Goal: Information Seeking & Learning: Learn about a topic

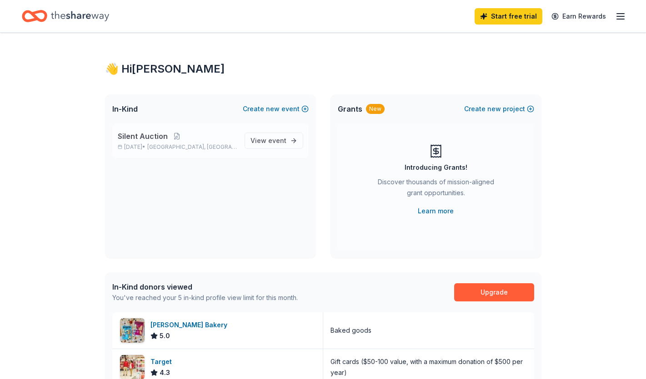
click at [162, 138] on span "Silent Auction" at bounding box center [143, 136] width 50 height 11
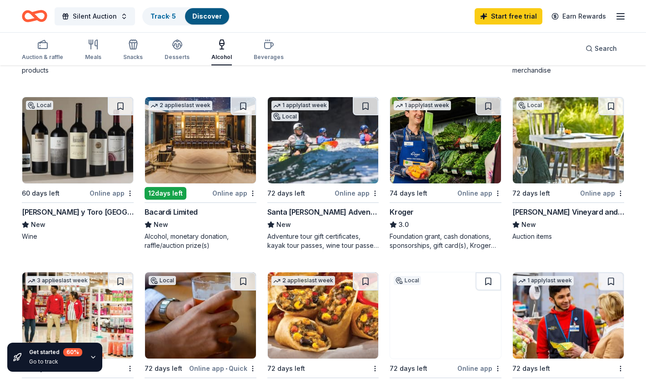
scroll to position [422, 0]
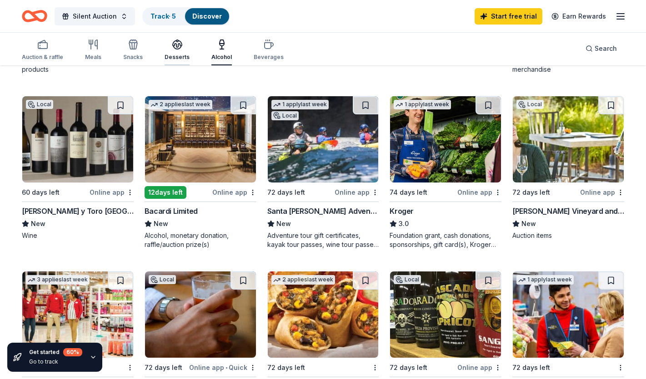
click at [184, 55] on div "Desserts" at bounding box center [176, 57] width 25 height 7
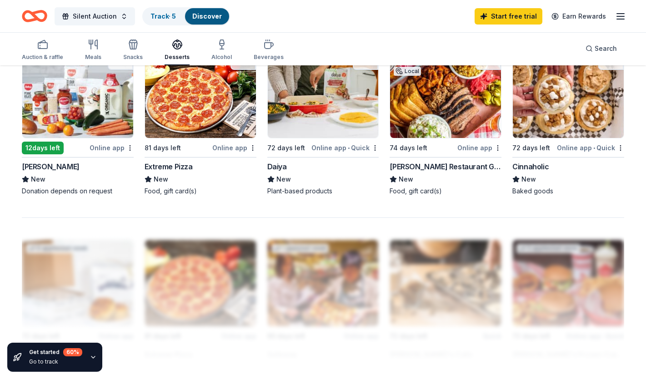
scroll to position [633, 0]
click at [129, 49] on icon "button" at bounding box center [133, 46] width 8 height 6
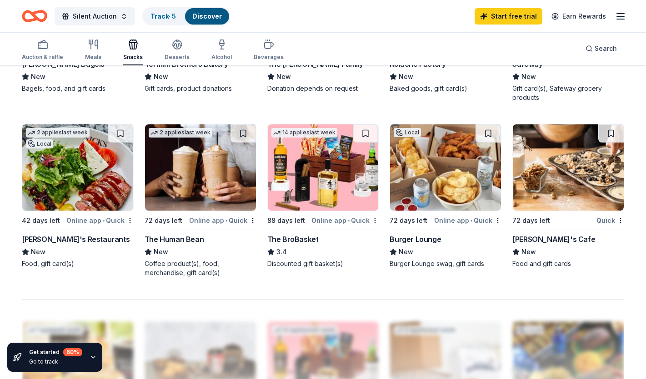
scroll to position [425, 0]
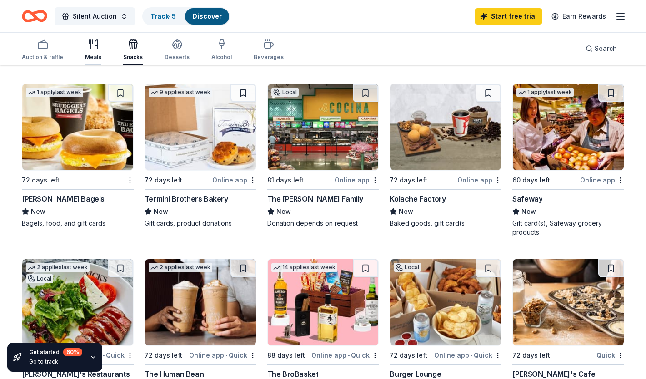
click at [99, 48] on div "button" at bounding box center [93, 44] width 16 height 11
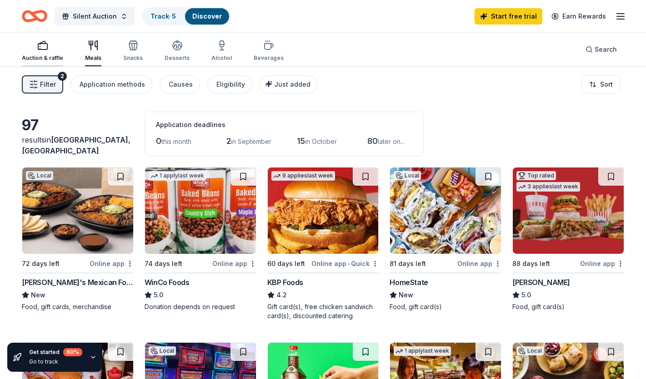
click at [37, 60] on div "Auction & raffle" at bounding box center [42, 58] width 41 height 7
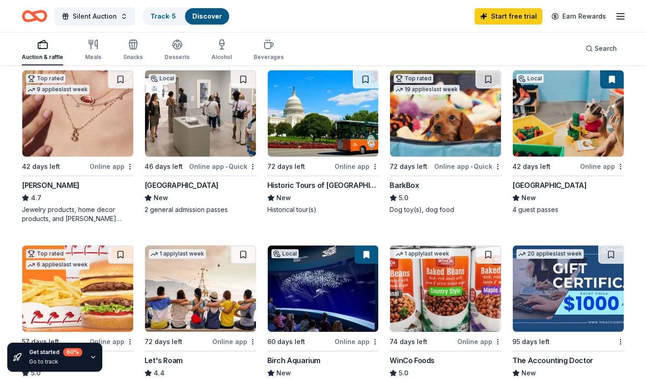
scroll to position [276, 0]
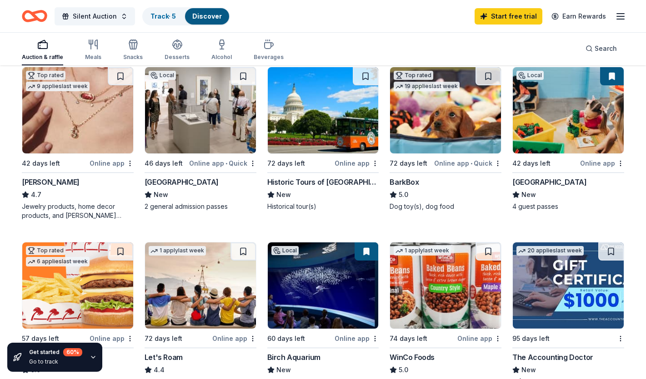
click at [201, 182] on div "[GEOGRAPHIC_DATA]" at bounding box center [182, 182] width 74 height 11
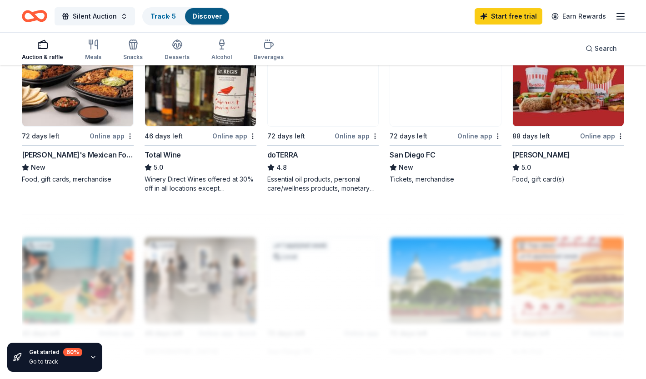
scroll to position [671, 0]
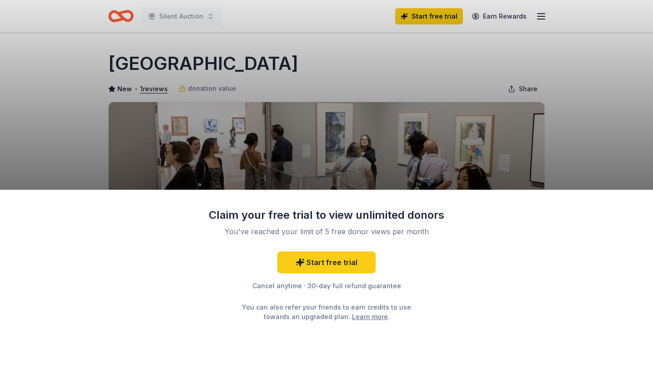
click at [271, 73] on div "Claim your free trial to view unlimited donors You've reached your limit of 5 f…" at bounding box center [326, 189] width 653 height 379
click at [221, 71] on div "Claim your free trial to view unlimited donors You've reached your limit of 5 f…" at bounding box center [326, 189] width 653 height 379
